Goal: Find specific page/section: Find specific page/section

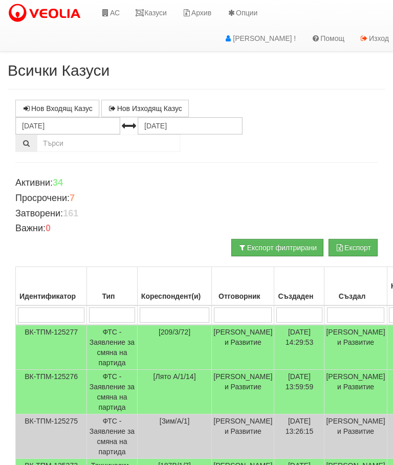
click at [150, 7] on link "Казуси" at bounding box center [150, 13] width 47 height 26
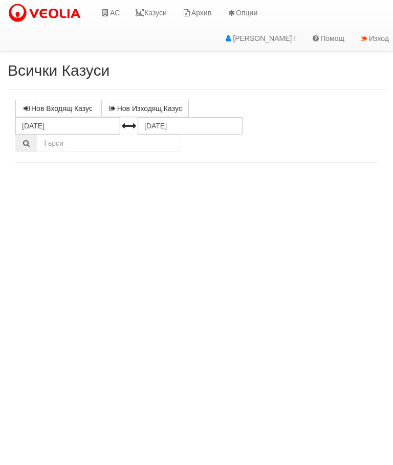
select select "10"
select select "1"
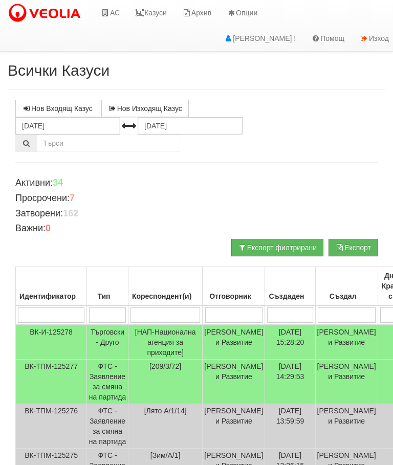
click at [153, 13] on link "Казуси" at bounding box center [150, 13] width 47 height 26
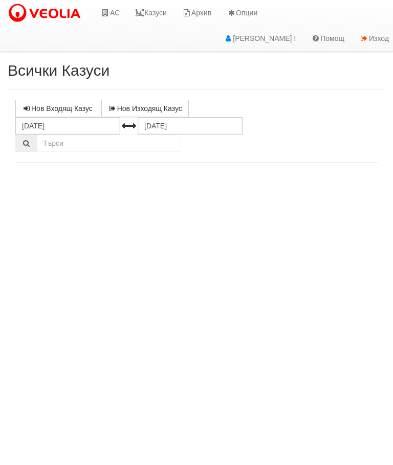
select select "10"
select select "1"
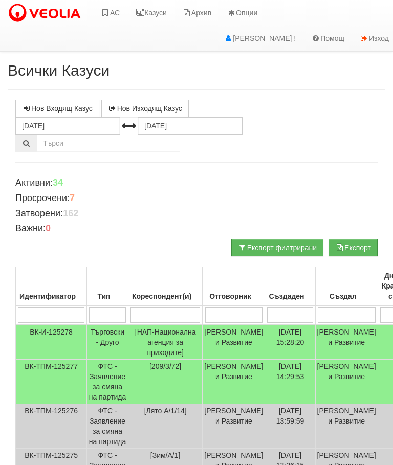
click at [157, 10] on link "Казуси" at bounding box center [150, 13] width 47 height 26
click at [157, 13] on link "Казуси" at bounding box center [150, 13] width 47 height 26
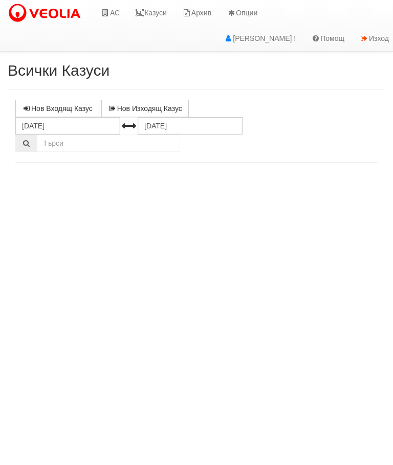
select select "10"
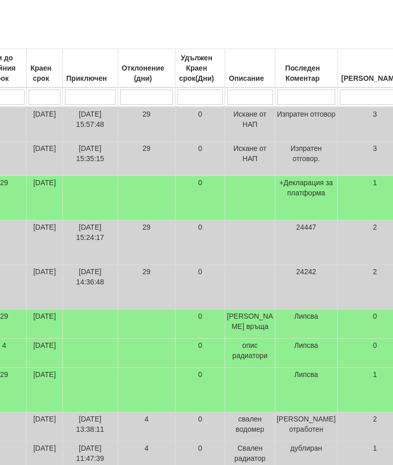
scroll to position [334, 396]
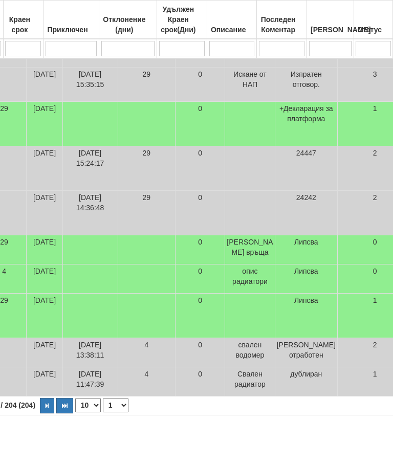
click at [40, 413] on button "button" at bounding box center [47, 405] width 14 height 15
select select "2"
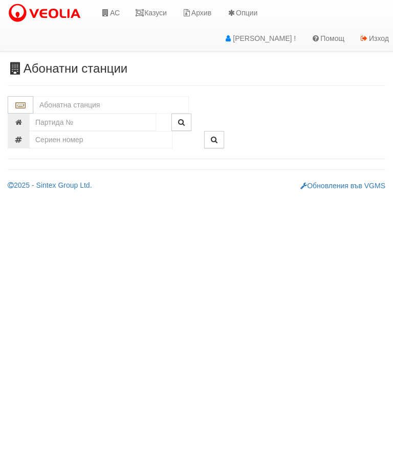
click at [52, 105] on input "text" at bounding box center [110, 104] width 155 height 17
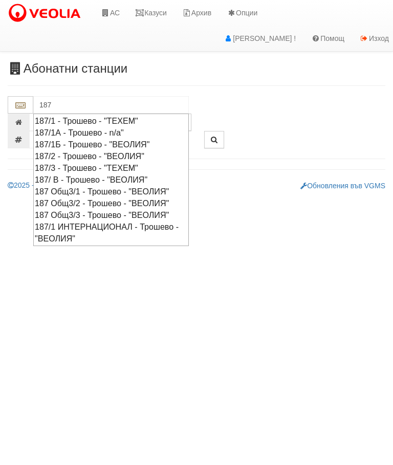
click at [101, 174] on div "187/ В - Трошево - "ВЕОЛИЯ"" at bounding box center [111, 180] width 152 height 12
type input "187/ В - Трошево - "ВЕОЛИЯ""
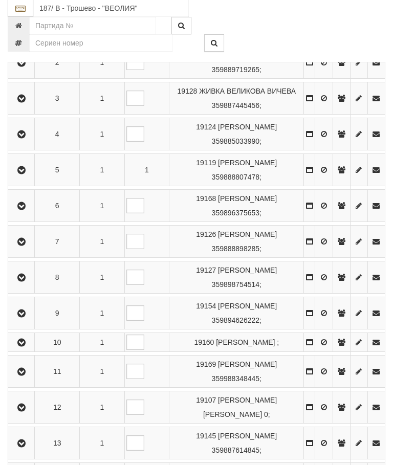
scroll to position [287, 0]
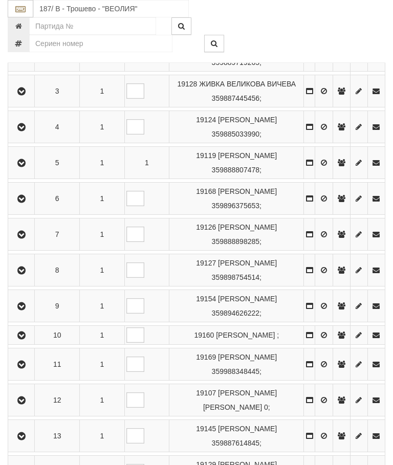
click at [23, 238] on icon "button" at bounding box center [21, 234] width 12 height 7
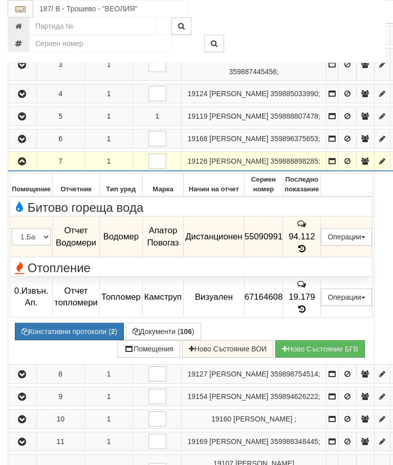
click at [321, 257] on td "94.112" at bounding box center [302, 236] width 38 height 41
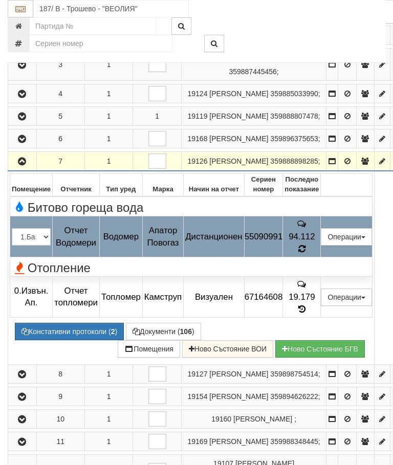
click at [305, 253] on icon at bounding box center [301, 248] width 7 height 9
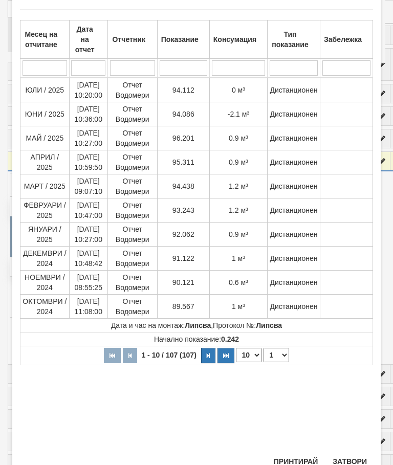
scroll to position [53, 0]
click at [355, 460] on button "Затвори" at bounding box center [349, 462] width 47 height 16
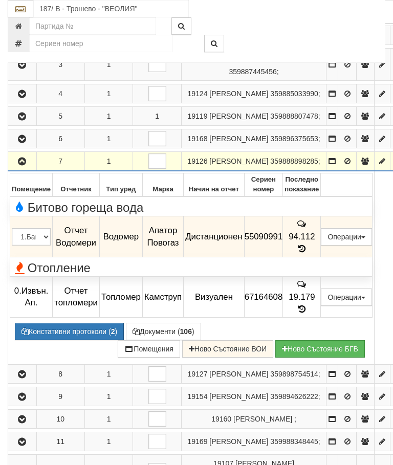
click at [20, 165] on icon "button" at bounding box center [22, 161] width 12 height 7
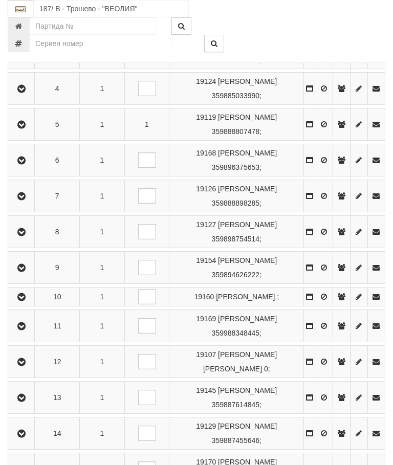
scroll to position [0, 4]
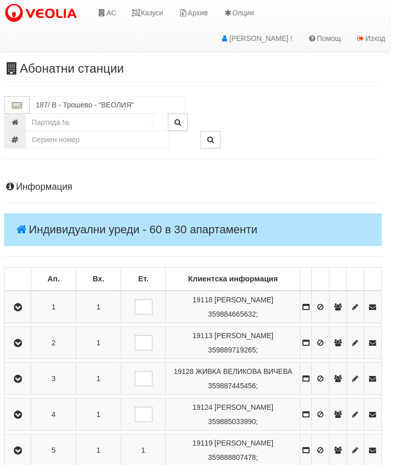
click at [156, 15] on link "Казуси" at bounding box center [147, 13] width 47 height 26
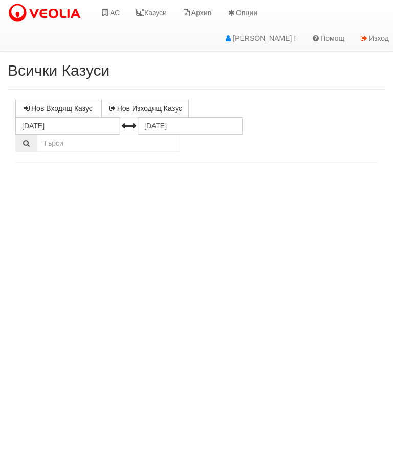
select select "10"
select select "1"
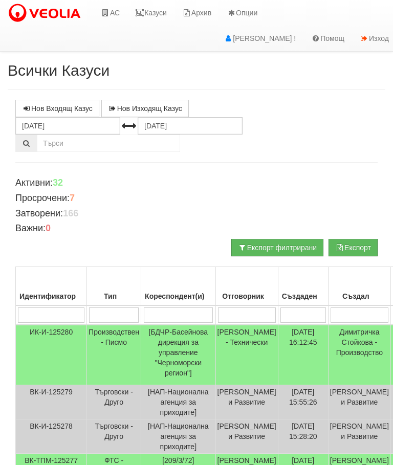
click at [154, 12] on link "Казуси" at bounding box center [150, 13] width 47 height 26
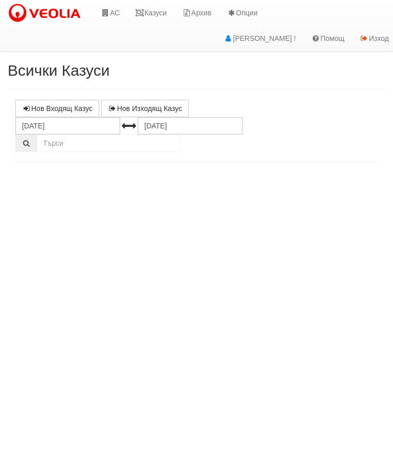
select select "10"
select select "1"
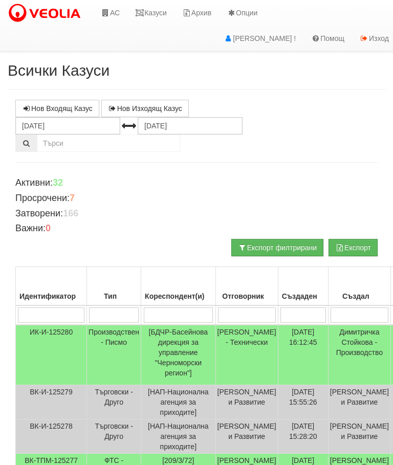
click at [155, 16] on link "Казуси" at bounding box center [150, 13] width 47 height 26
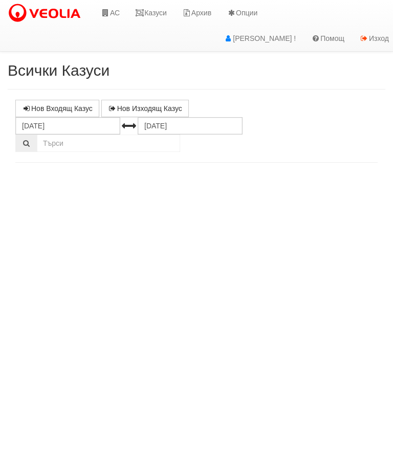
select select "10"
select select "1"
